Goal: Task Accomplishment & Management: Manage account settings

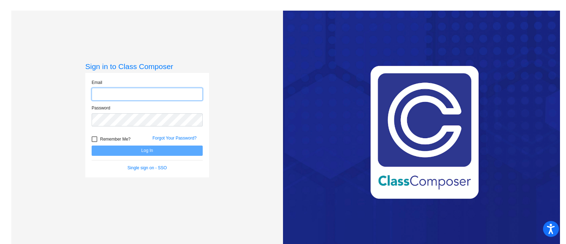
type input "[PERSON_NAME][EMAIL_ADDRESS][PERSON_NAME][DOMAIN_NAME]"
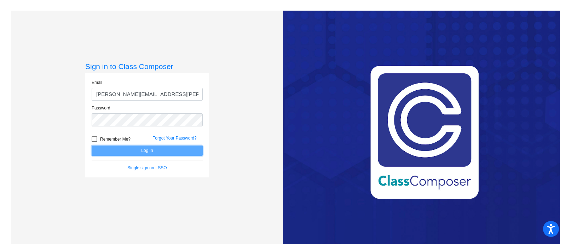
click at [147, 149] on button "Log In" at bounding box center [147, 150] width 111 height 10
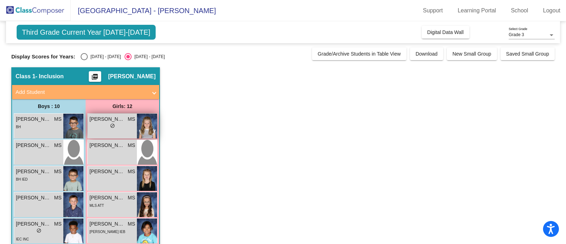
scroll to position [44, 0]
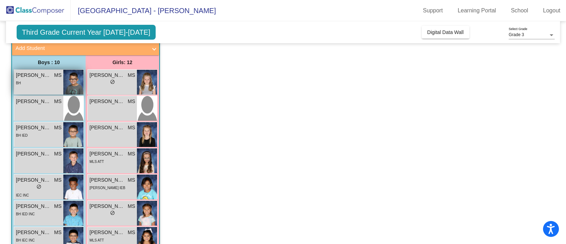
click at [39, 82] on div "BH" at bounding box center [39, 82] width 46 height 7
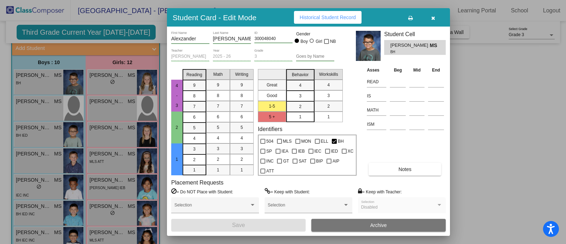
click at [435, 17] on icon "button" at bounding box center [433, 18] width 4 height 5
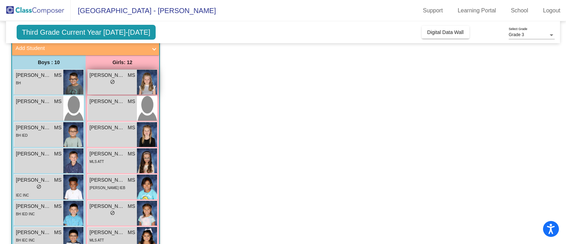
click at [116, 79] on div "lock do_not_disturb_alt" at bounding box center [113, 82] width 46 height 7
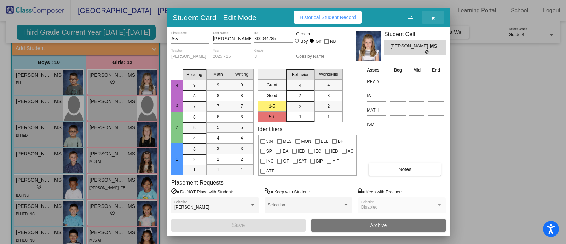
click at [430, 14] on button "button" at bounding box center [433, 17] width 23 height 13
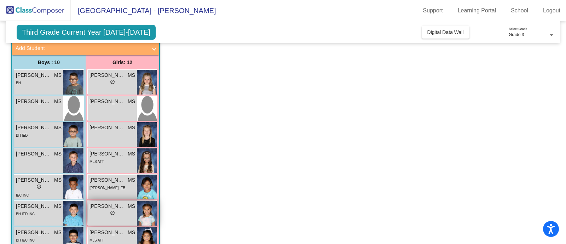
click at [116, 212] on div "lock do_not_disturb_alt" at bounding box center [113, 213] width 46 height 7
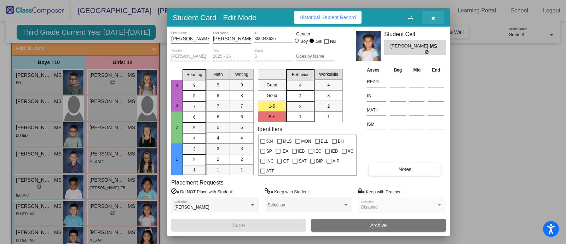
click at [432, 18] on icon "button" at bounding box center [433, 18] width 4 height 5
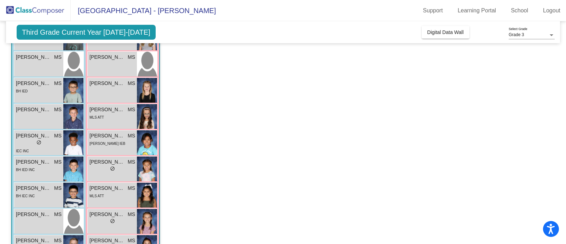
scroll to position [133, 0]
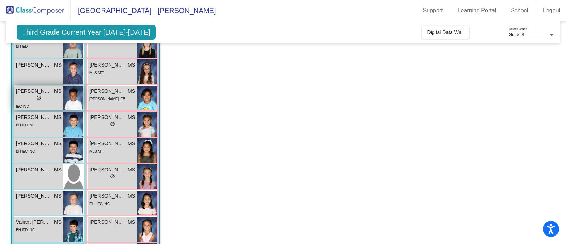
click at [24, 91] on span "[PERSON_NAME]" at bounding box center [33, 90] width 35 height 7
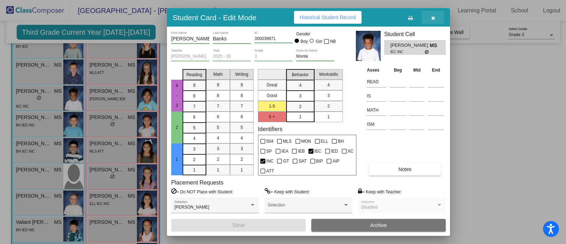
click at [432, 17] on icon "button" at bounding box center [433, 18] width 4 height 5
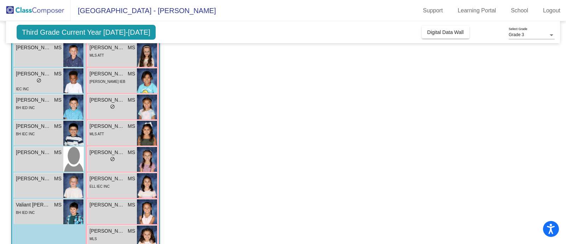
scroll to position [106, 0]
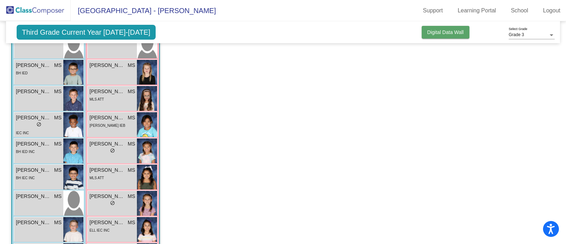
click at [446, 36] on button "Digital Data Wall" at bounding box center [446, 32] width 48 height 13
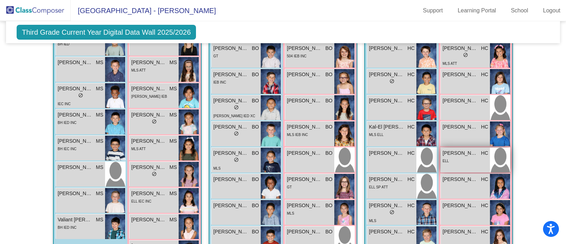
scroll to position [0, 0]
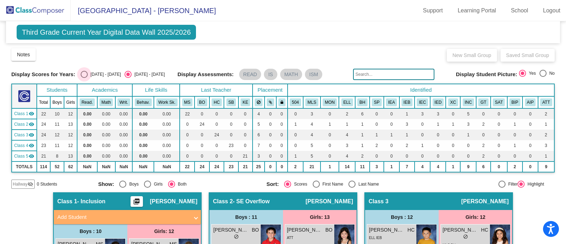
click at [88, 73] on div "[DATE] - [DATE]" at bounding box center [104, 74] width 33 height 6
click at [84, 78] on input "[DATE] - [DATE]" at bounding box center [84, 78] width 0 height 0
radio input "true"
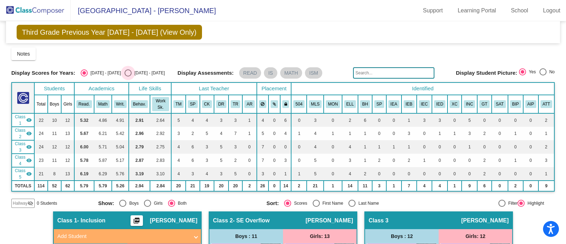
click at [132, 73] on div "[DATE] - [DATE]" at bounding box center [148, 73] width 33 height 6
click at [128, 76] on input "[DATE] - [DATE]" at bounding box center [128, 76] width 0 height 0
radio input "true"
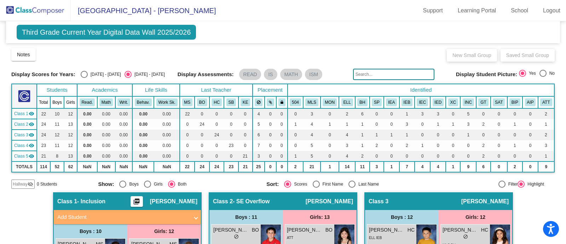
click at [21, 7] on img at bounding box center [35, 10] width 71 height 21
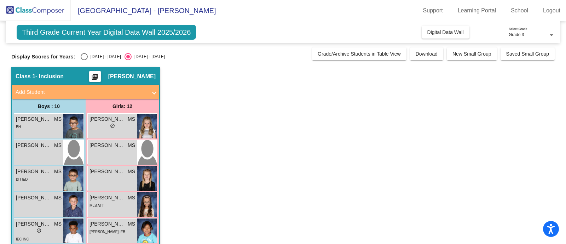
scroll to position [44, 0]
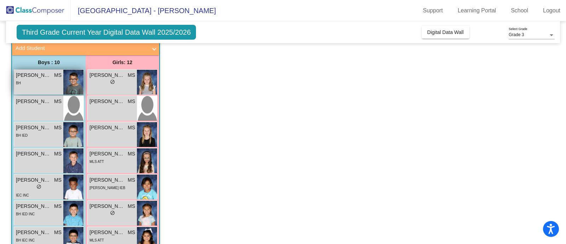
click at [44, 79] on div "BH" at bounding box center [39, 82] width 46 height 7
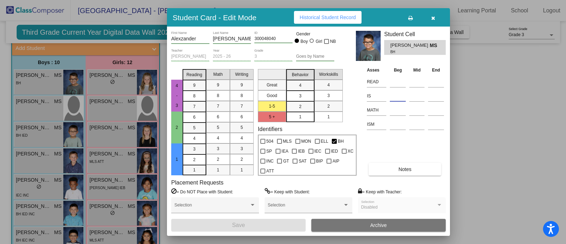
click at [396, 97] on input at bounding box center [398, 96] width 16 height 11
click at [394, 81] on input at bounding box center [398, 81] width 16 height 11
click at [429, 18] on button "button" at bounding box center [433, 17] width 23 height 13
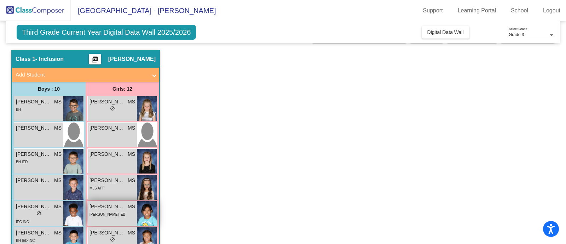
scroll to position [62, 0]
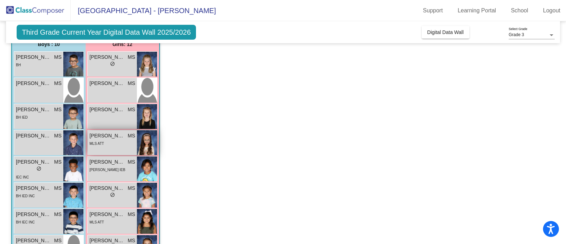
click at [107, 144] on div "MLS ATT" at bounding box center [113, 142] width 46 height 7
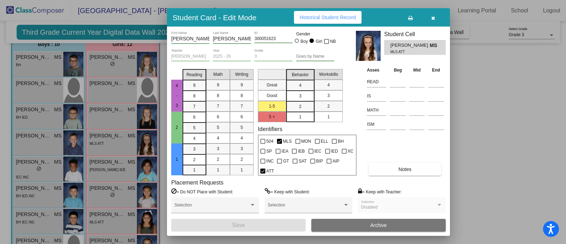
click at [431, 19] on button "button" at bounding box center [433, 17] width 23 height 13
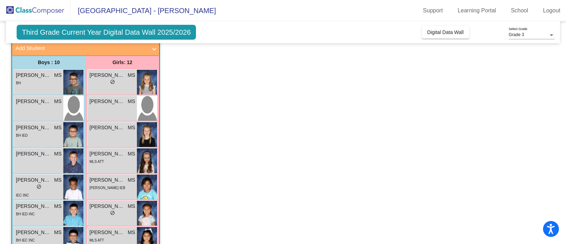
scroll to position [0, 0]
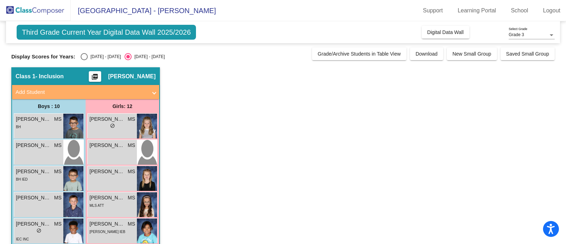
click at [153, 91] on span at bounding box center [154, 92] width 3 height 8
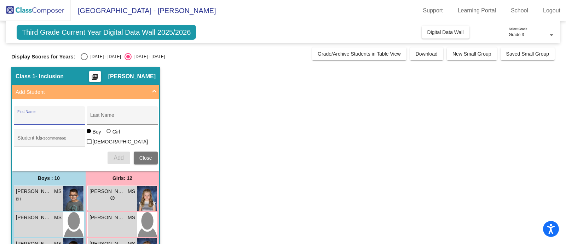
click at [34, 119] on input "First Name" at bounding box center [49, 118] width 64 height 6
click at [98, 113] on div "Last Name" at bounding box center [122, 117] width 64 height 15
